Goal: Find specific fact: Find specific fact

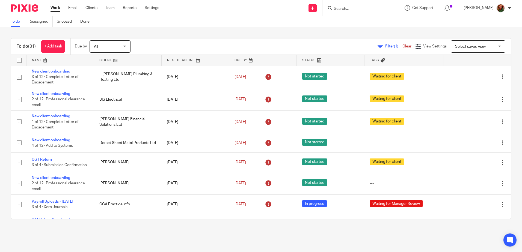
click at [361, 8] on input "Search" at bounding box center [357, 9] width 49 height 5
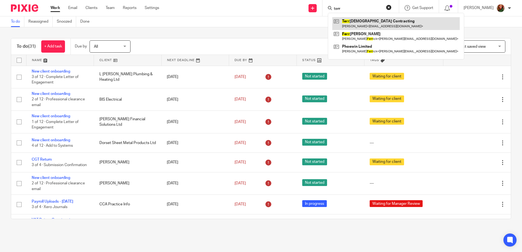
type input "terr"
click at [362, 22] on link at bounding box center [395, 23] width 127 height 13
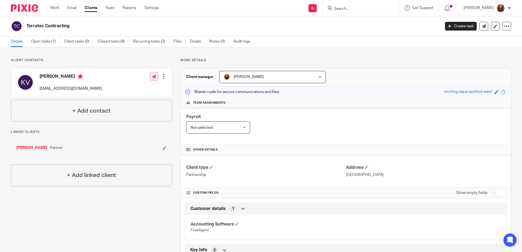
click at [336, 8] on input "Search" at bounding box center [357, 9] width 49 height 5
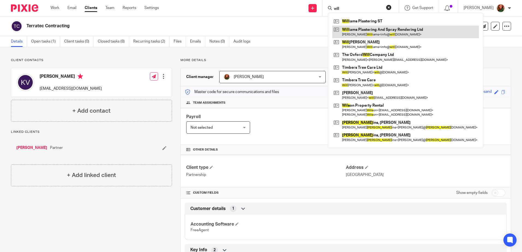
type input "will"
click at [377, 29] on link at bounding box center [405, 32] width 147 height 13
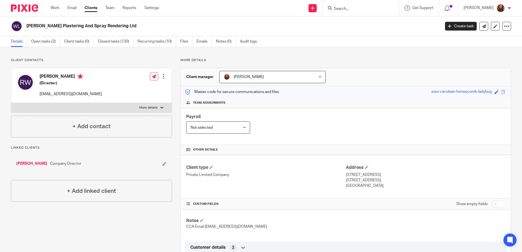
drag, startPoint x: 341, startPoint y: 175, endPoint x: 371, endPoint y: 175, distance: 29.5
click at [371, 175] on div "Client type Private Limited Company Address 9 Cowslip Road, Broadstone Poole, D…" at bounding box center [346, 177] width 330 height 44
drag, startPoint x: 371, startPoint y: 175, endPoint x: 368, endPoint y: 176, distance: 2.7
click at [368, 176] on p "9 Cowslip Road, Broadstone" at bounding box center [425, 174] width 159 height 5
drag, startPoint x: 343, startPoint y: 174, endPoint x: 369, endPoint y: 174, distance: 25.9
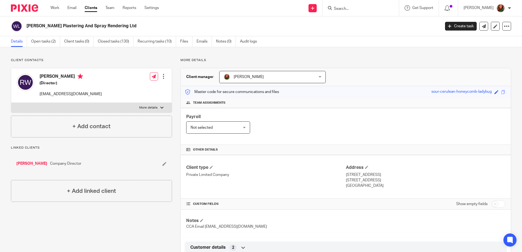
click at [369, 174] on p "9 Cowslip Road, Broadstone" at bounding box center [425, 174] width 159 height 5
copy p "9 Cowslip Road"
drag, startPoint x: 371, startPoint y: 176, endPoint x: 396, endPoint y: 176, distance: 25.1
click at [396, 176] on p "9 Cowslip Road, Broadstone" at bounding box center [425, 174] width 159 height 5
copy p "Broadstone"
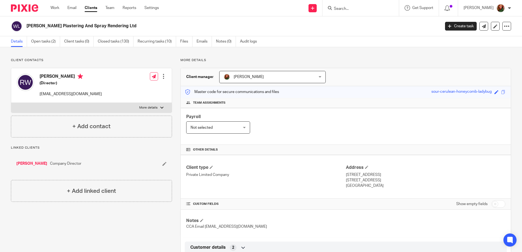
drag, startPoint x: 369, startPoint y: 180, endPoint x: 389, endPoint y: 180, distance: 19.9
click at [389, 180] on p "Poole, Dorset, BH18 9QZ" at bounding box center [425, 180] width 159 height 5
drag, startPoint x: 389, startPoint y: 180, endPoint x: 393, endPoint y: 180, distance: 3.8
click at [393, 180] on p "Poole, Dorset, BH18 9QZ" at bounding box center [425, 180] width 159 height 5
copy p "BH18 9QZ"
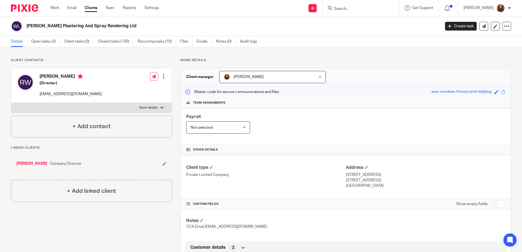
click at [231, 24] on h2 "[PERSON_NAME] Plastering And Spray Rendering Ltd" at bounding box center [190, 26] width 328 height 6
click at [93, 9] on link "Clients" at bounding box center [91, 7] width 13 height 5
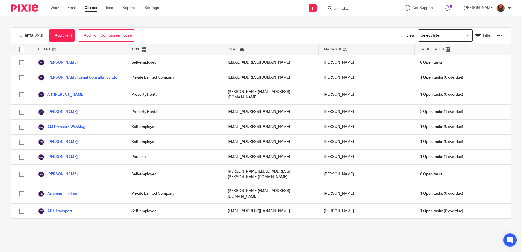
click at [497, 36] on div at bounding box center [499, 35] width 5 height 5
click at [442, 63] on link "Export clients to CSV file" at bounding box center [456, 64] width 76 height 8
